Goal: Information Seeking & Learning: Learn about a topic

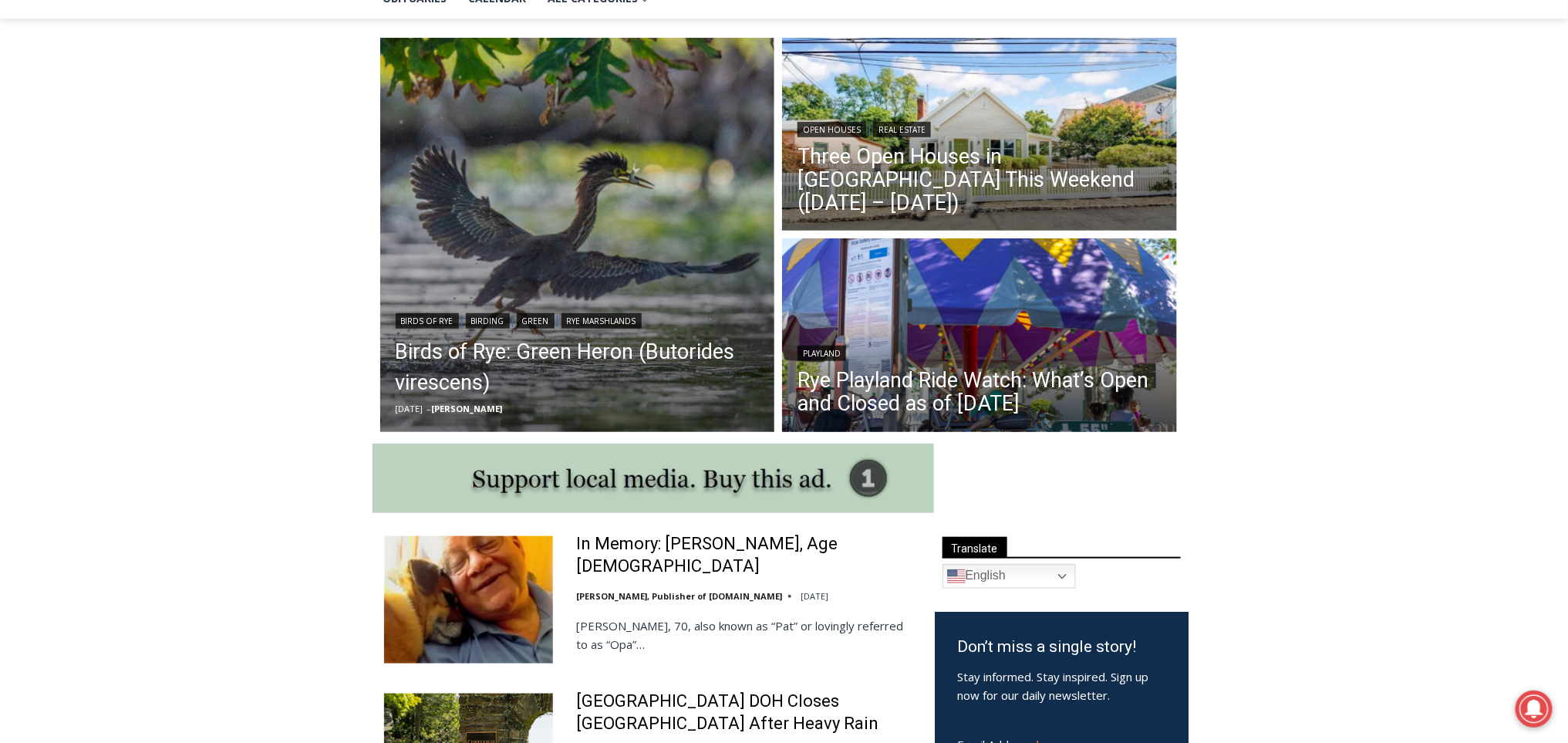
scroll to position [387, 0]
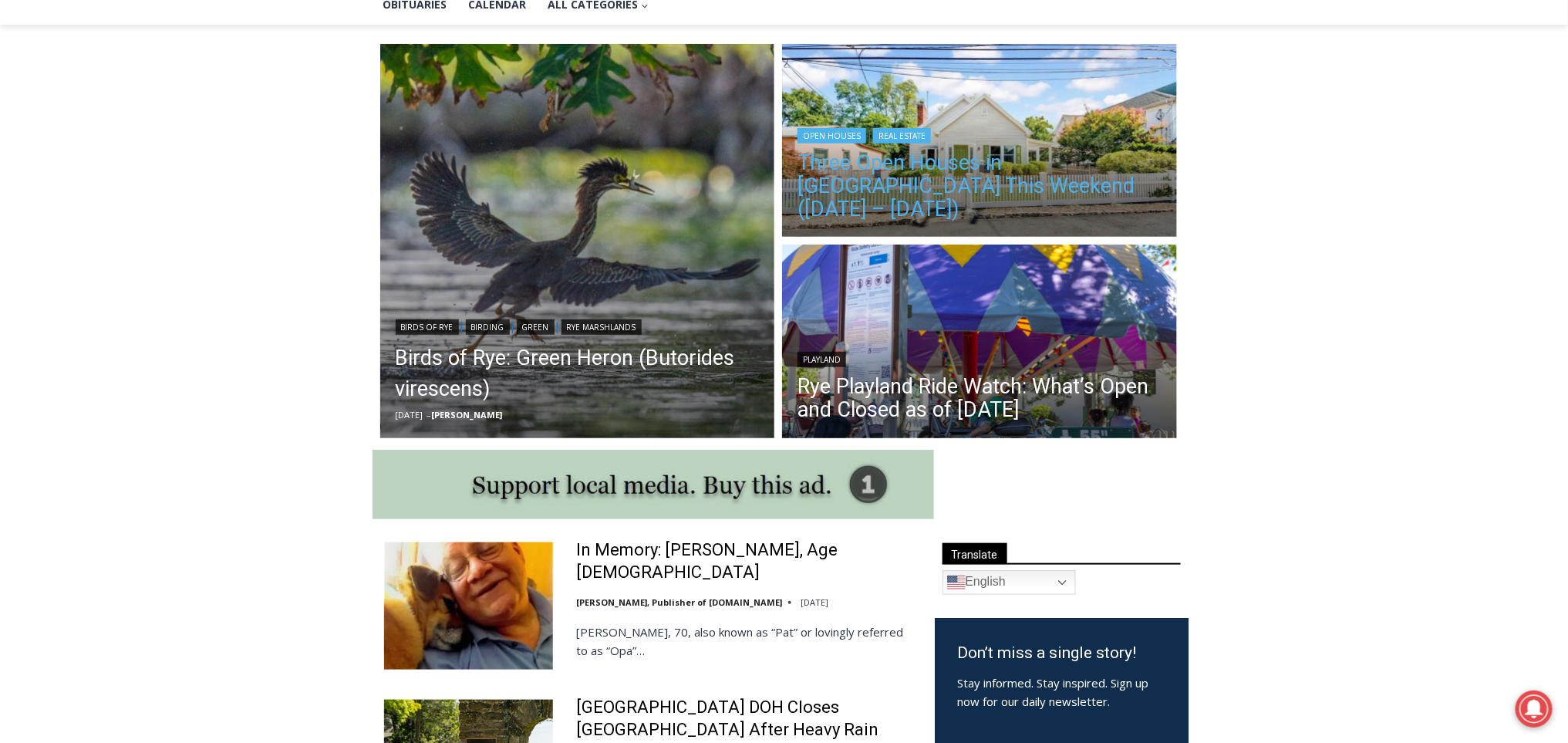
click at [992, 182] on link "Three Open Houses in [GEOGRAPHIC_DATA] This Weekend ([DATE] – [DATE])" at bounding box center [979, 186] width 364 height 70
